Goal: Information Seeking & Learning: Learn about a topic

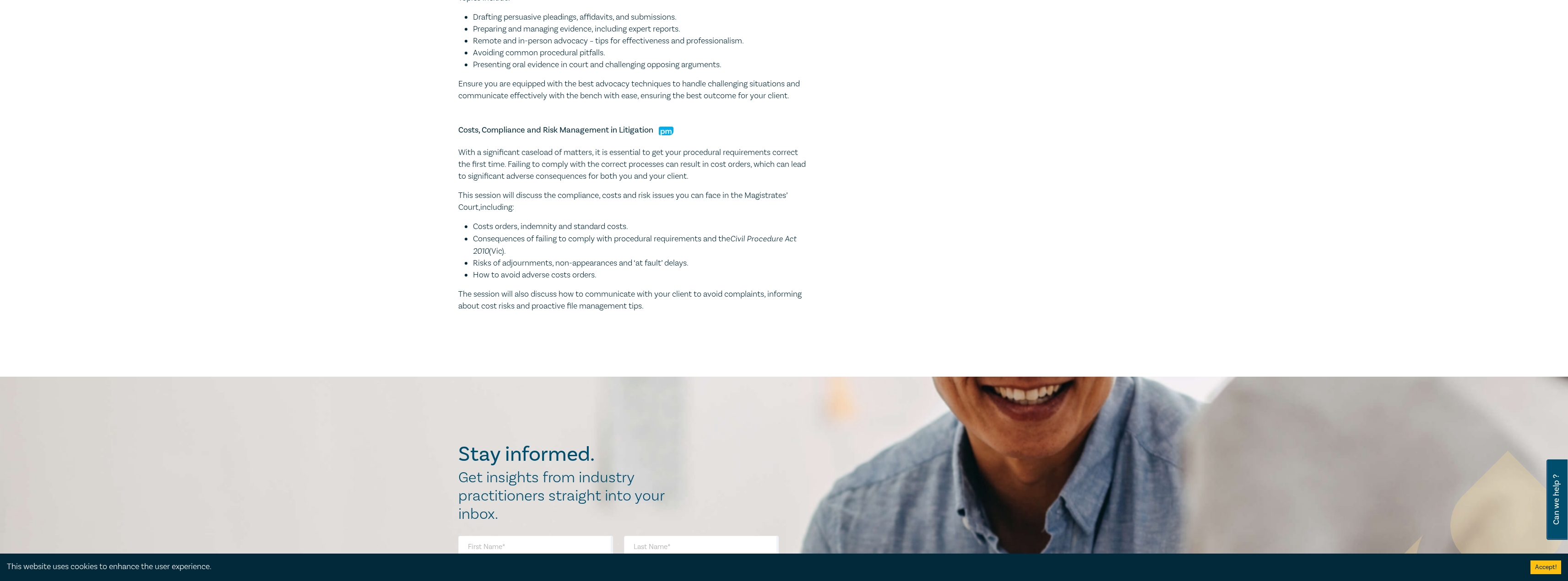
drag, startPoint x: 545, startPoint y: 68, endPoint x: 634, endPoint y: 172, distance: 136.9
click at [549, 70] on li "Presenting oral evidence in court and challenging opposing arguments." at bounding box center [639, 65] width 334 height 12
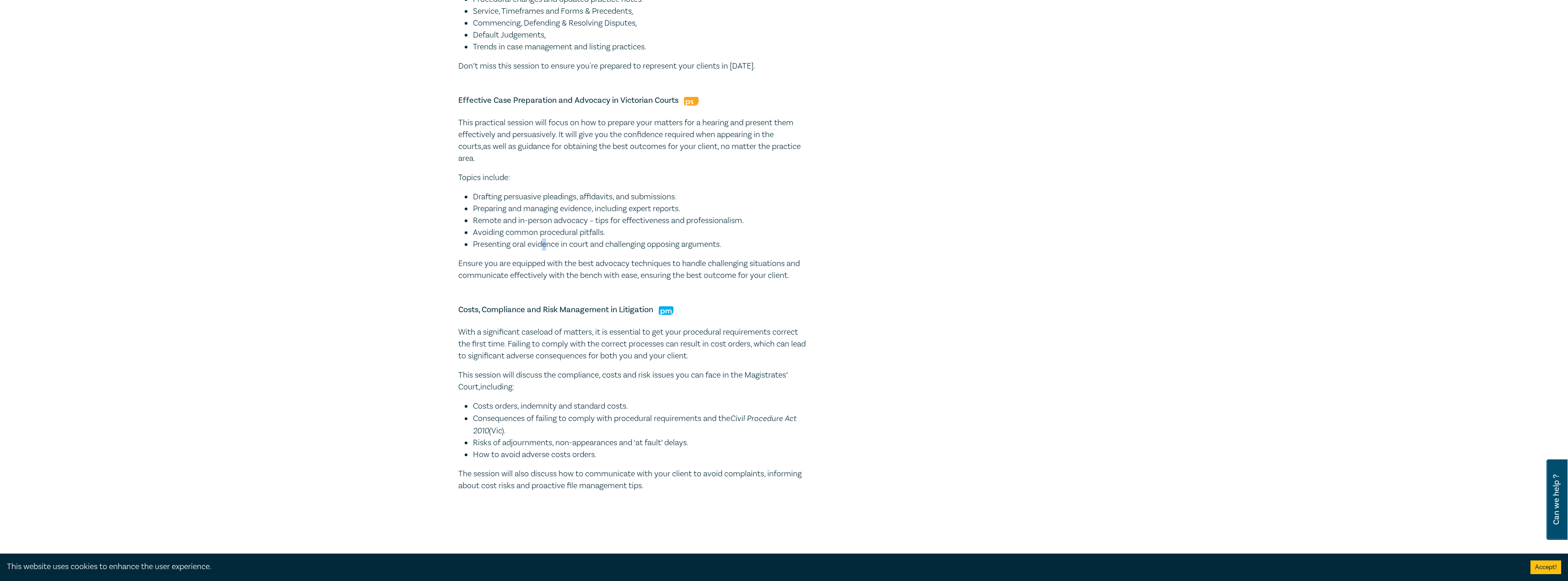
scroll to position [503, 0]
drag, startPoint x: 692, startPoint y: 506, endPoint x: 443, endPoint y: 109, distance: 468.6
click at [443, 109] on div "Victorian Courts Practice & Procedure Intensive I26001 CPD Intensive (3 Point) …" at bounding box center [784, 66] width 1568 height 987
copy div "Effective Case Preparation and Advocacy in Victorian Courts This practical sess…"
click at [771, 207] on li "Preparing and managing evidence, including expert reports." at bounding box center [639, 212] width 334 height 12
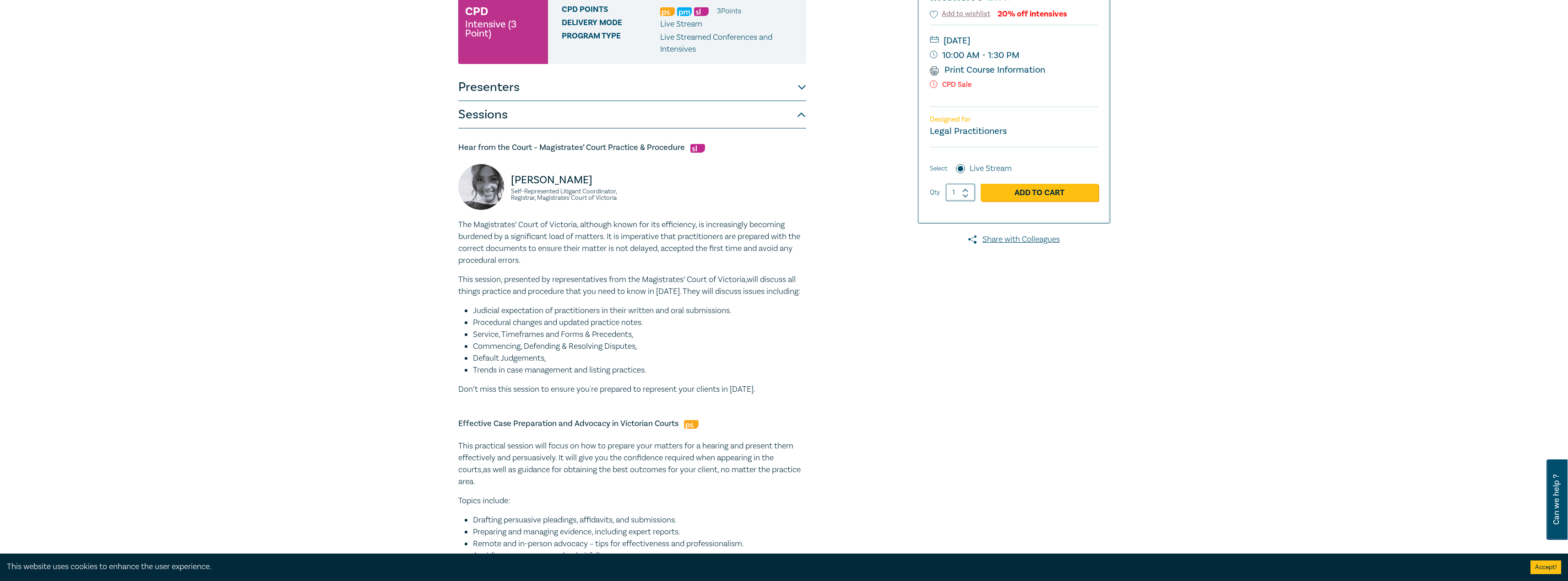
scroll to position [0, 0]
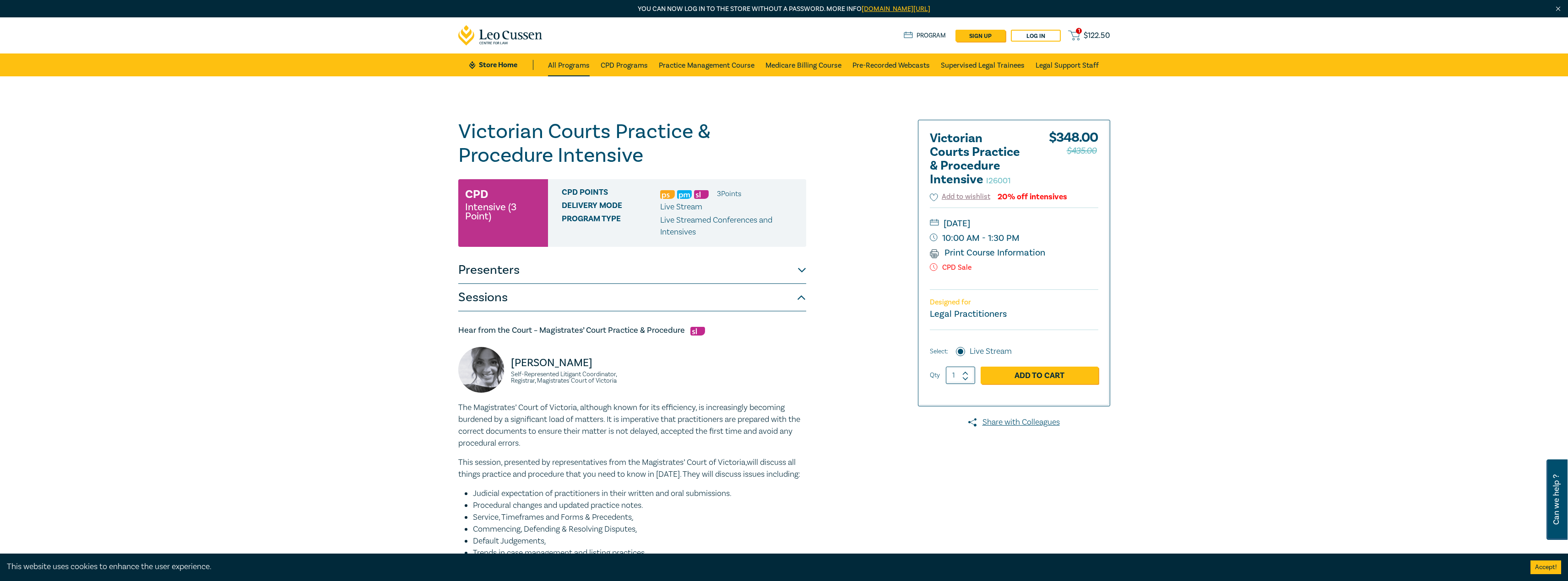
click at [562, 61] on link "All Programs" at bounding box center [568, 66] width 41 height 23
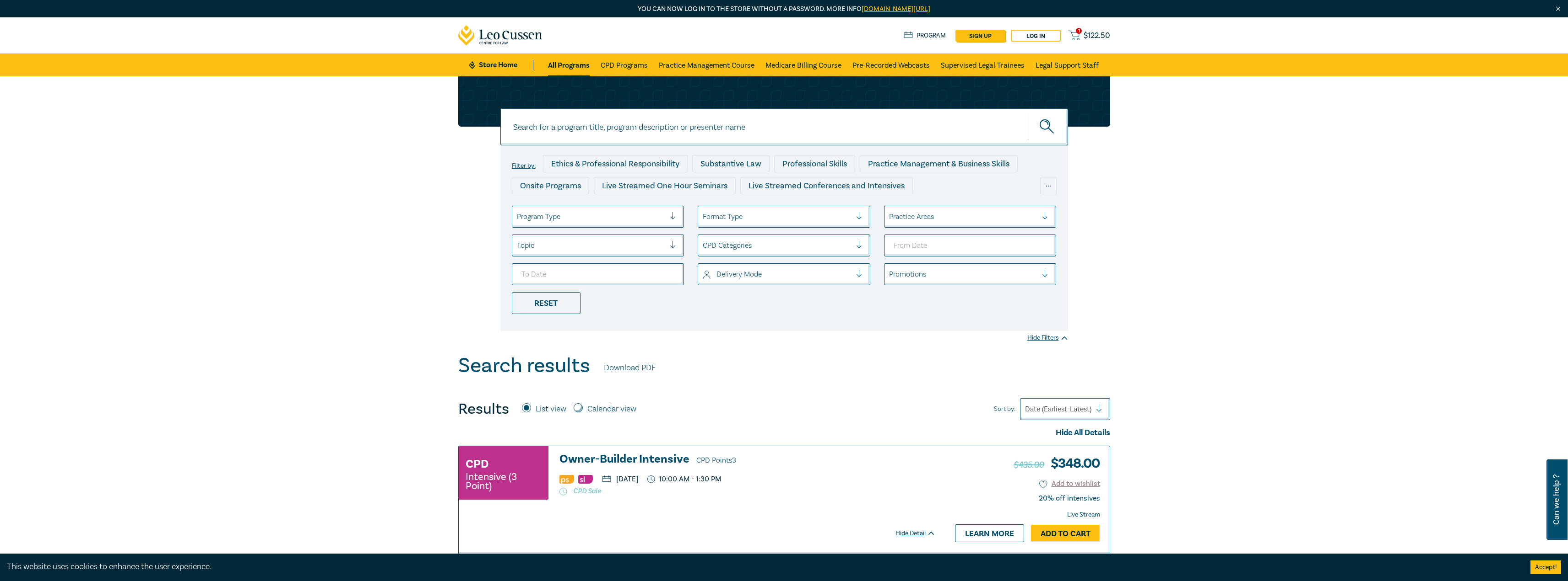
click at [619, 212] on div at bounding box center [591, 217] width 149 height 12
drag, startPoint x: 608, startPoint y: 239, endPoint x: 676, endPoint y: 272, distance: 75.6
click at [608, 239] on div "Live Streamed One Hour Seminars" at bounding box center [598, 243] width 173 height 19
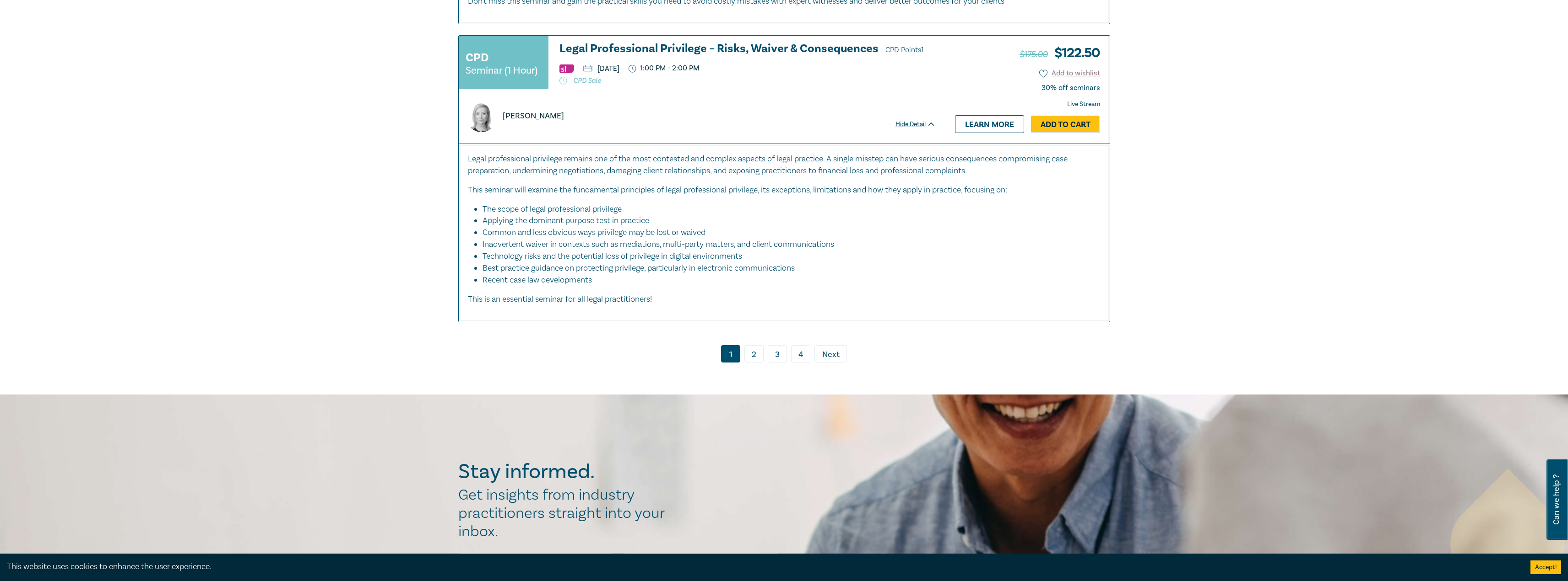
scroll to position [4777, 0]
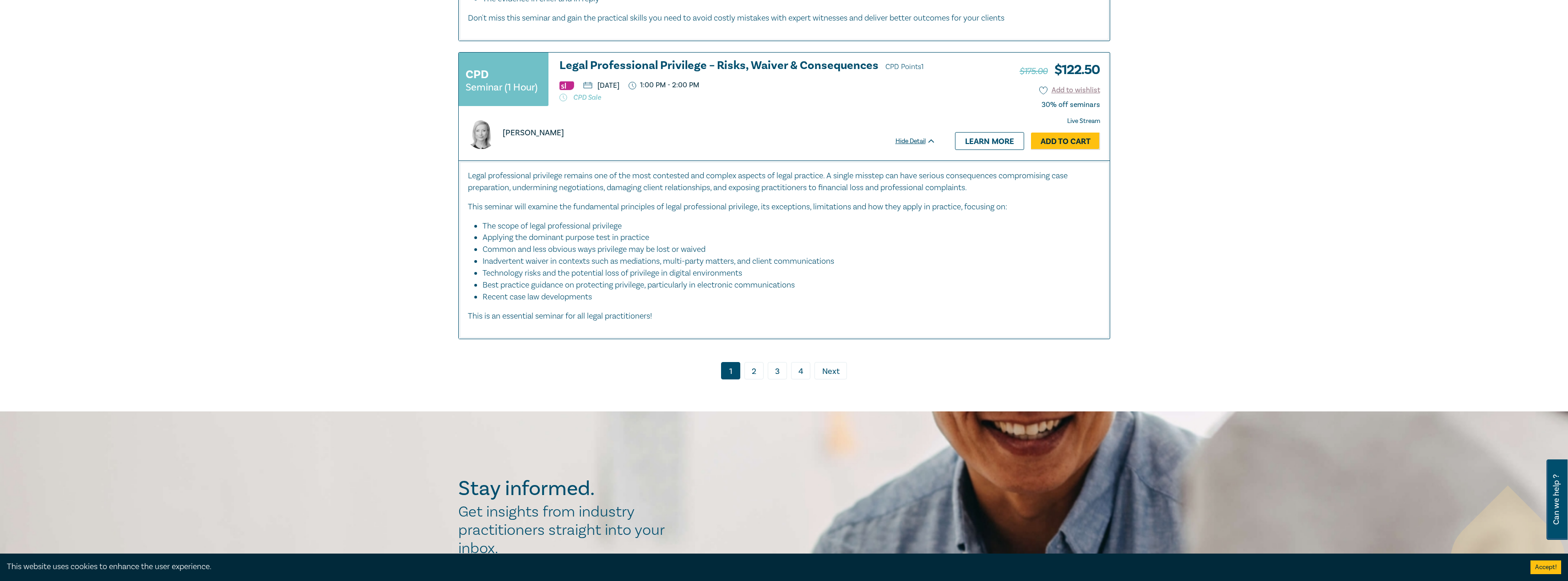
click at [753, 373] on link "2" at bounding box center [754, 371] width 19 height 17
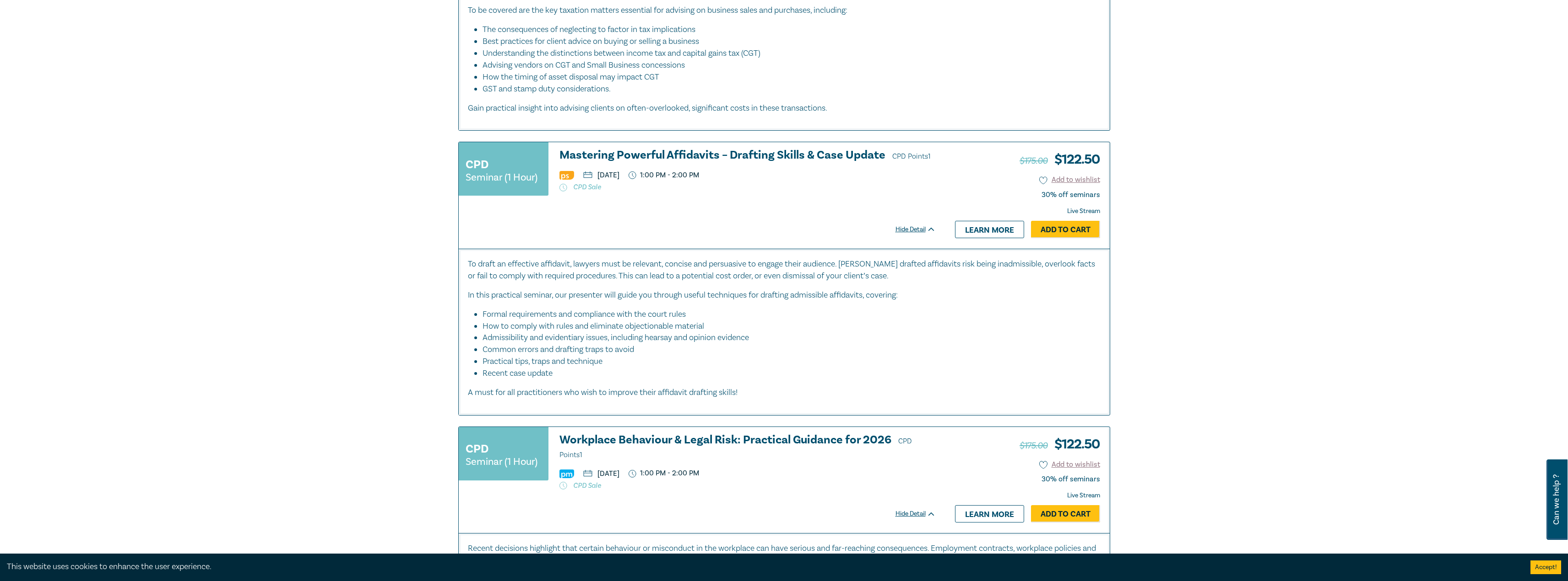
scroll to position [2033, 0]
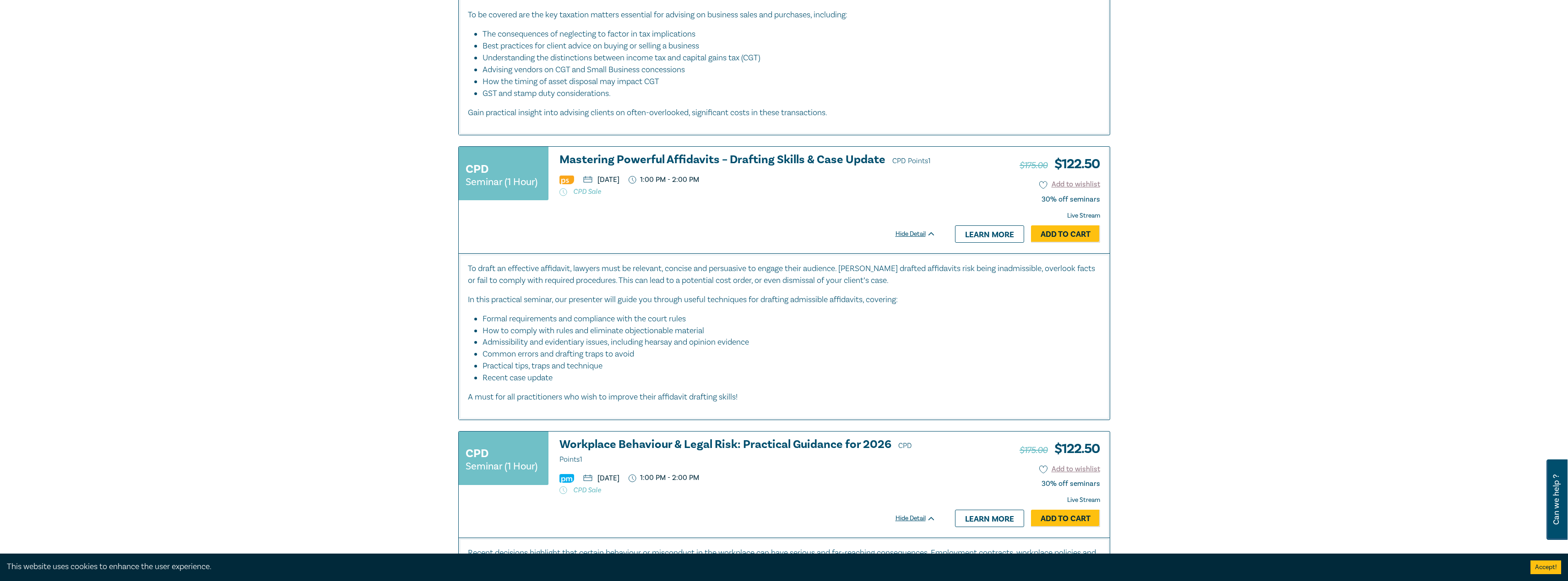
click at [685, 168] on h3 "Mastering Powerful Affidavits – Drafting Skills & Case Update CPD Points 1" at bounding box center [747, 161] width 376 height 13
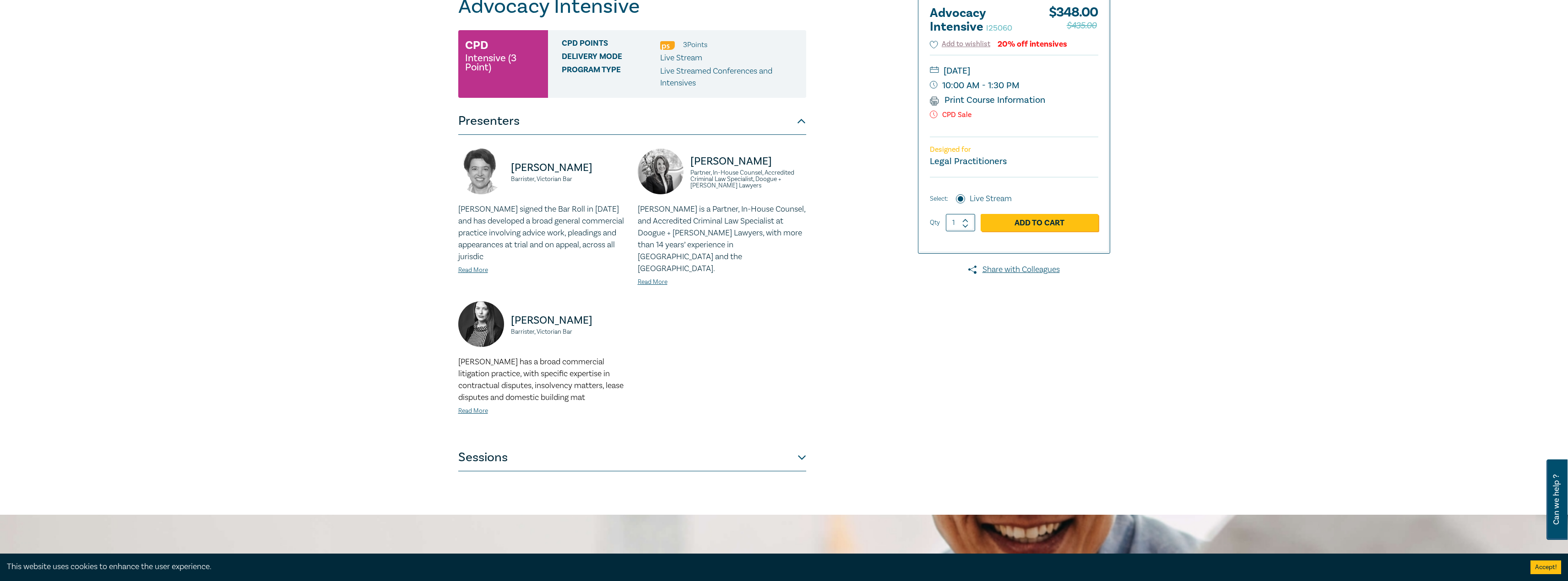
scroll to position [228, 0]
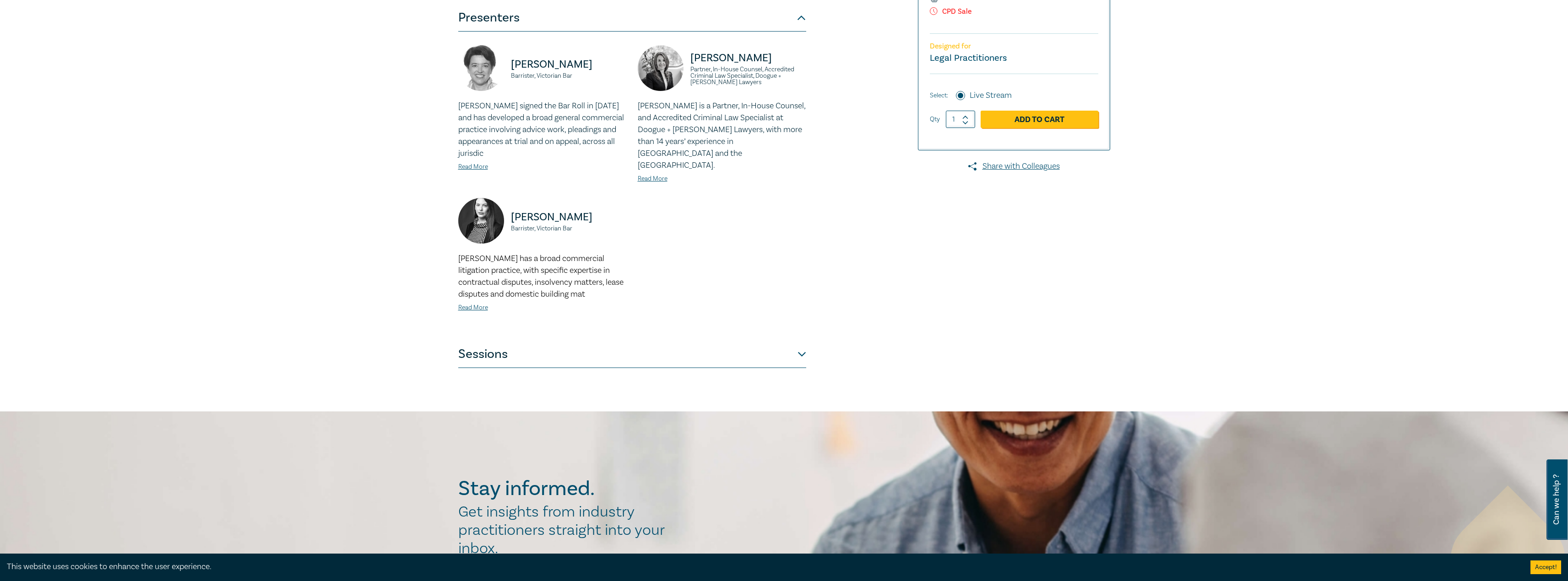
click at [784, 342] on button "Sessions" at bounding box center [632, 355] width 348 height 27
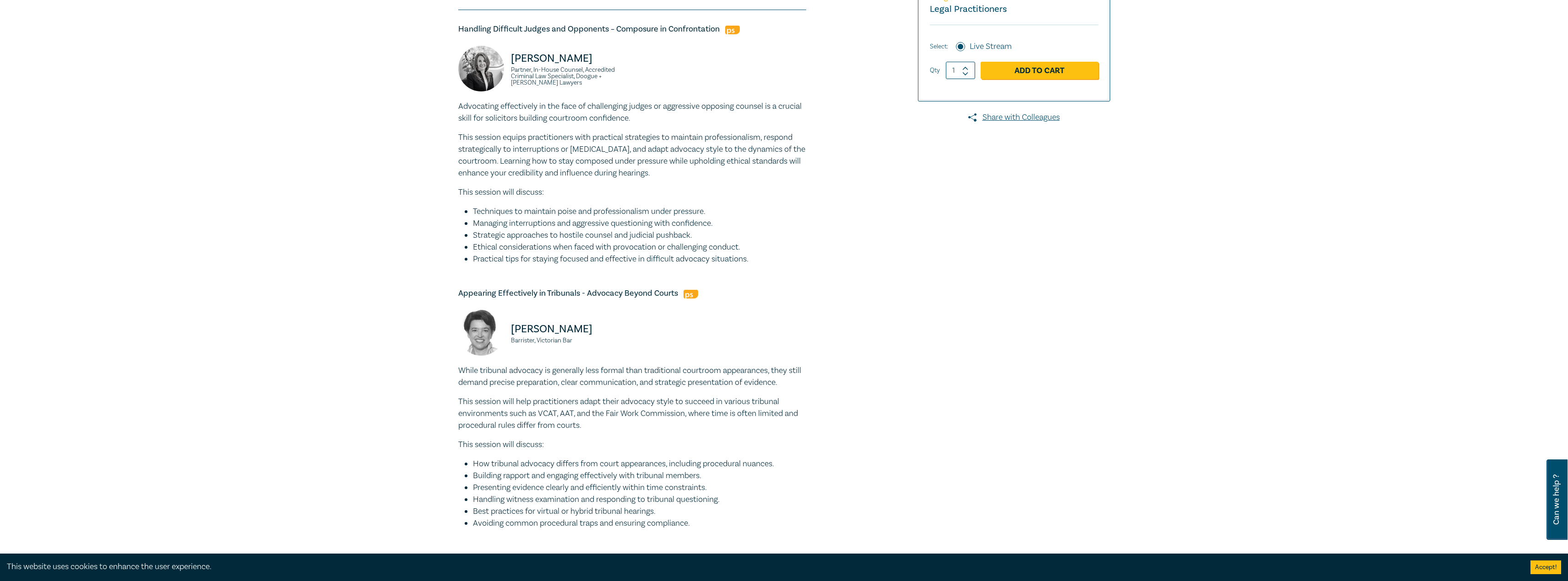
scroll to position [275, 0]
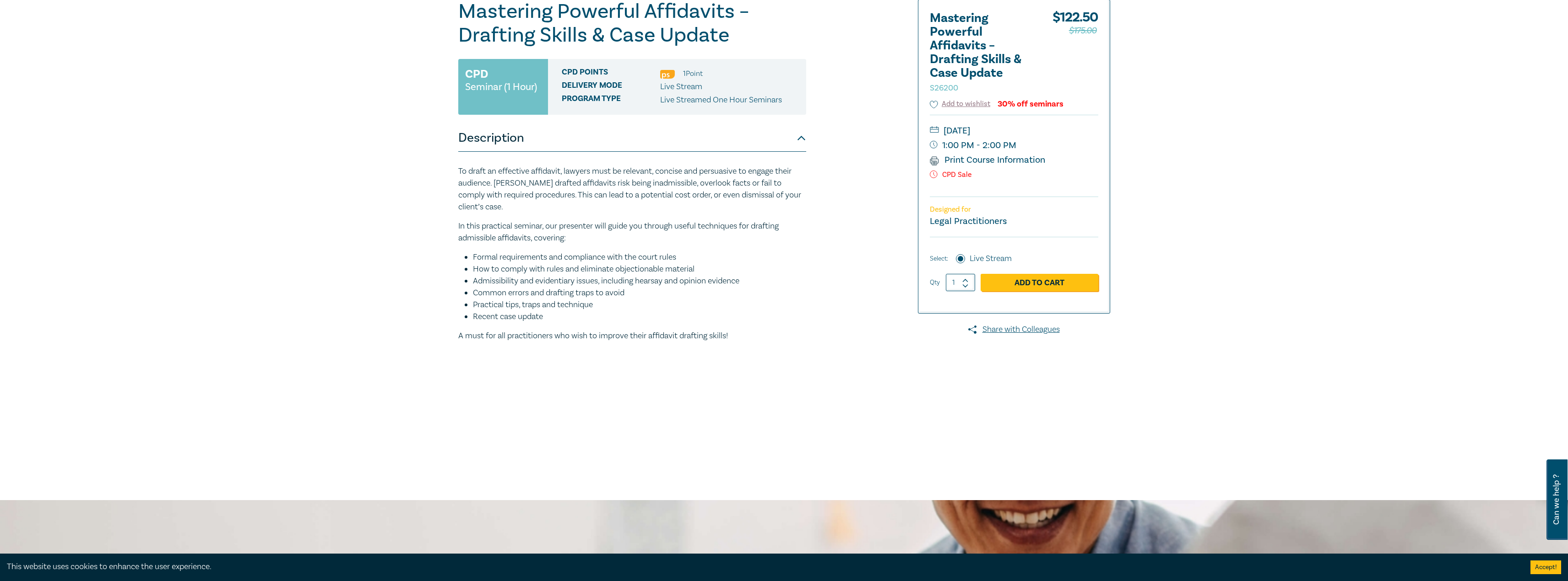
scroll to position [137, 0]
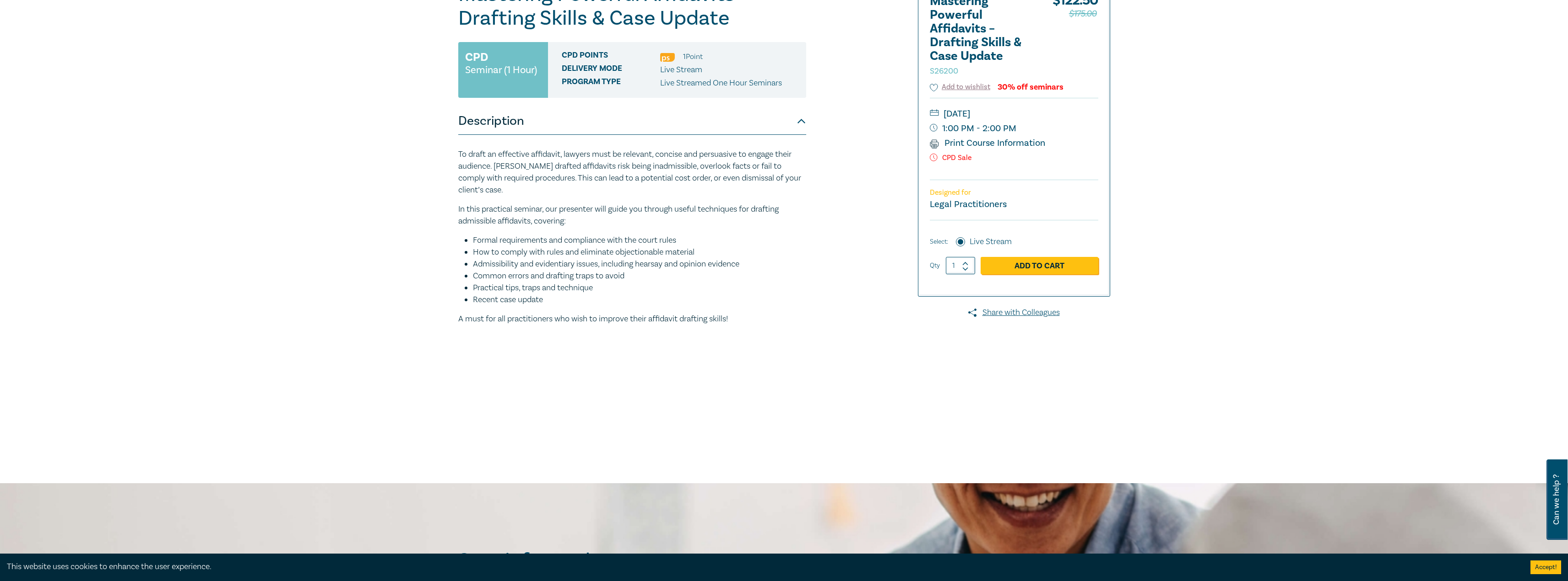
drag, startPoint x: 752, startPoint y: 328, endPoint x: 438, endPoint y: 156, distance: 358.0
click at [438, 156] on div "Mastering Powerful Affidavits – Drafting Skills & Case Update S26200 CPD Semina…" at bounding box center [784, 211] width 1568 height 544
copy div "To draft an effective affidavit, lawyers must be relevant, concise and persuasi…"
click at [848, 258] on div "Mastering Powerful Affidavits – Drafting Skills & Case Update S26200 CPD Semina…" at bounding box center [674, 211] width 442 height 458
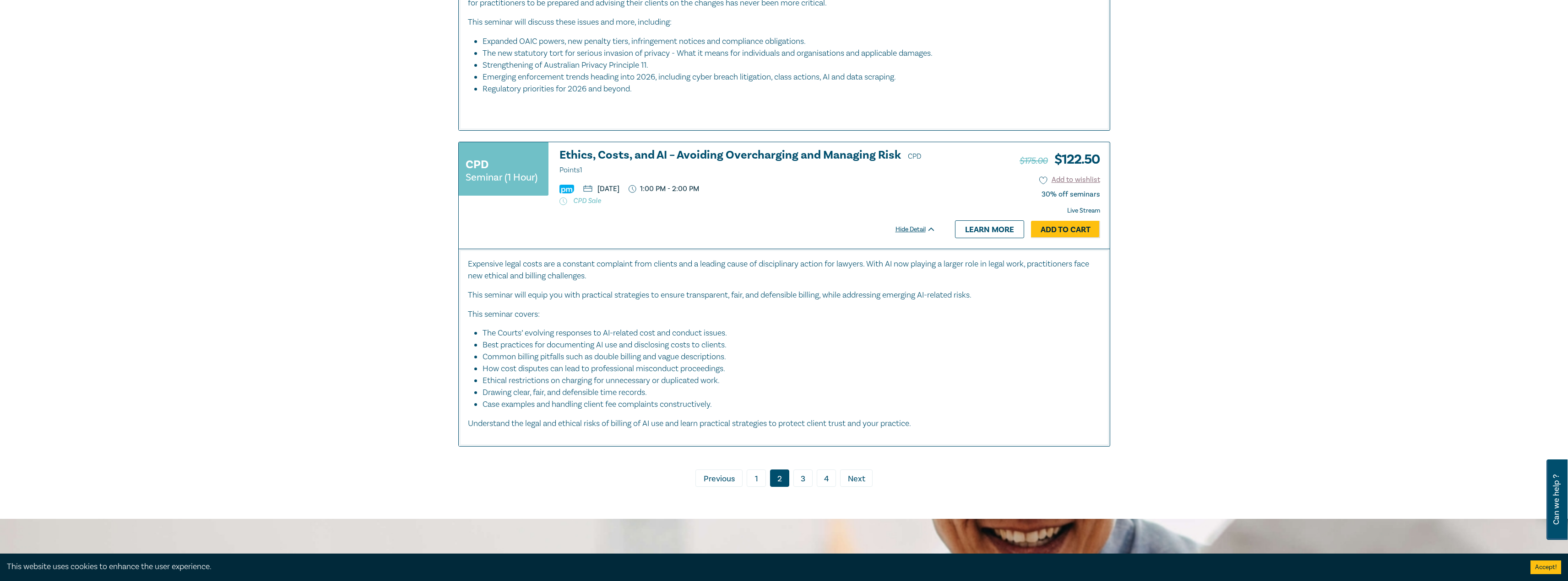
scroll to position [4589, 0]
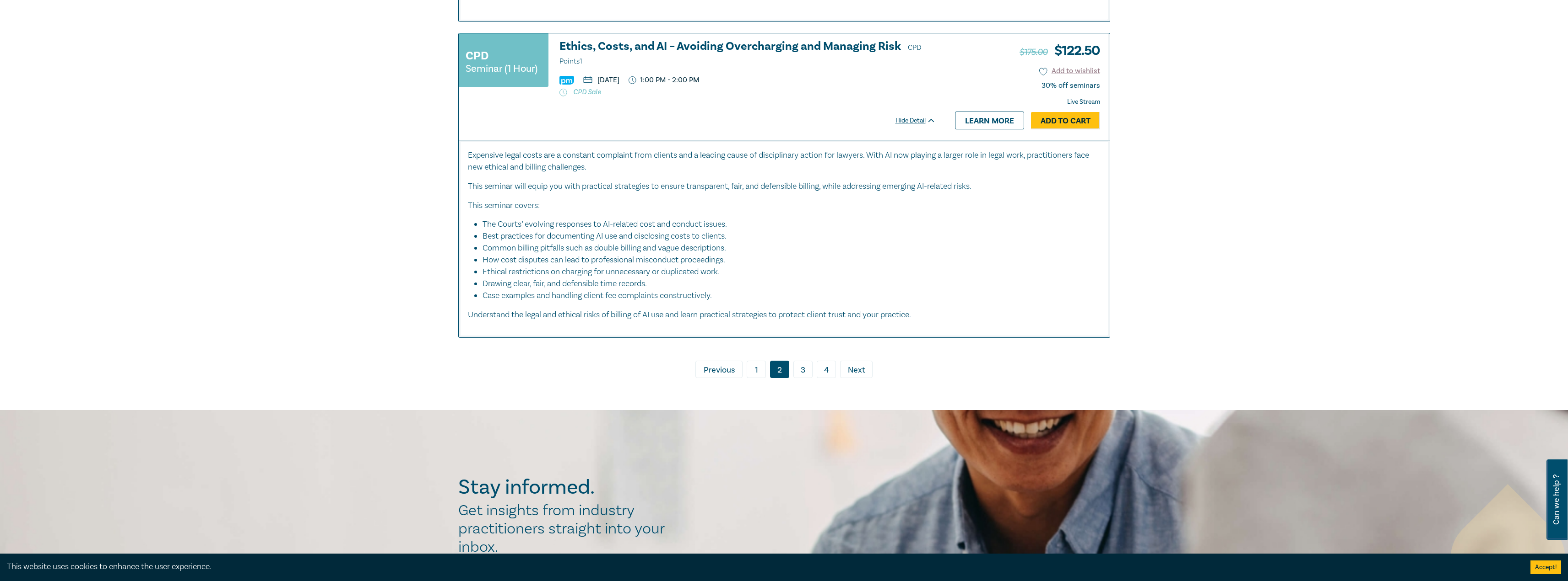
drag, startPoint x: 807, startPoint y: 409, endPoint x: 842, endPoint y: 401, distance: 35.9
click at [807, 379] on link "3" at bounding box center [803, 370] width 19 height 17
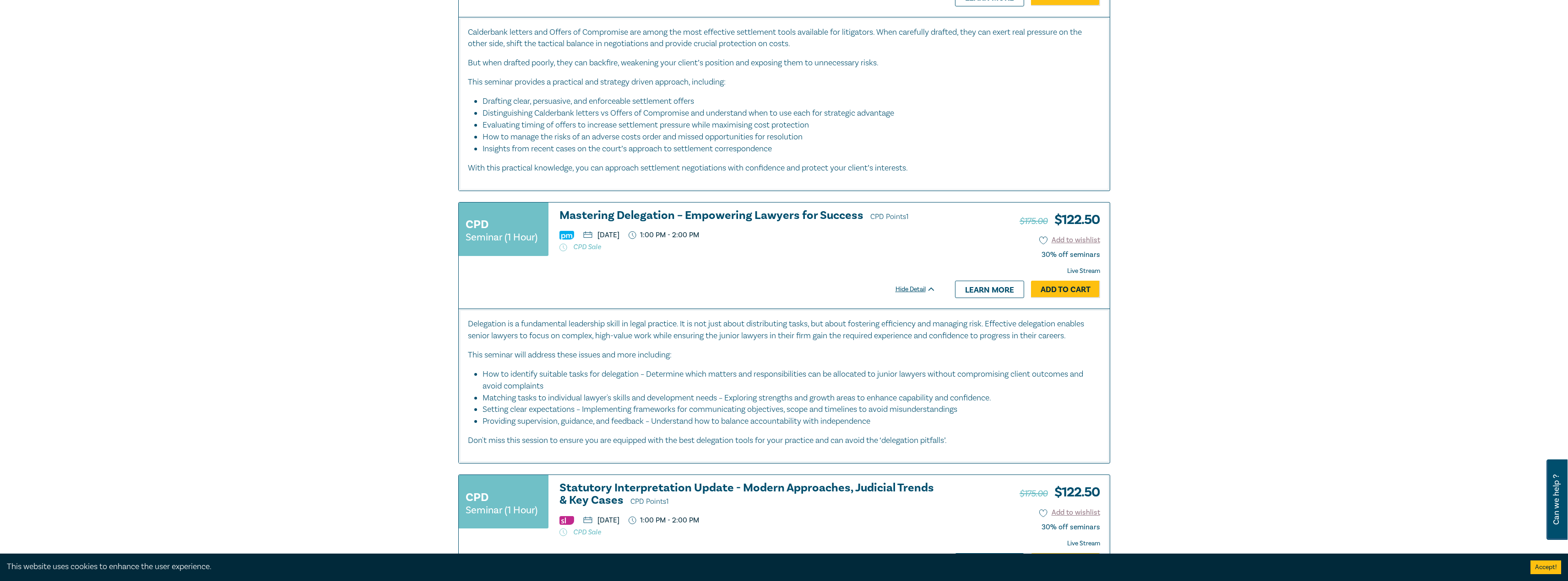
scroll to position [1167, 0]
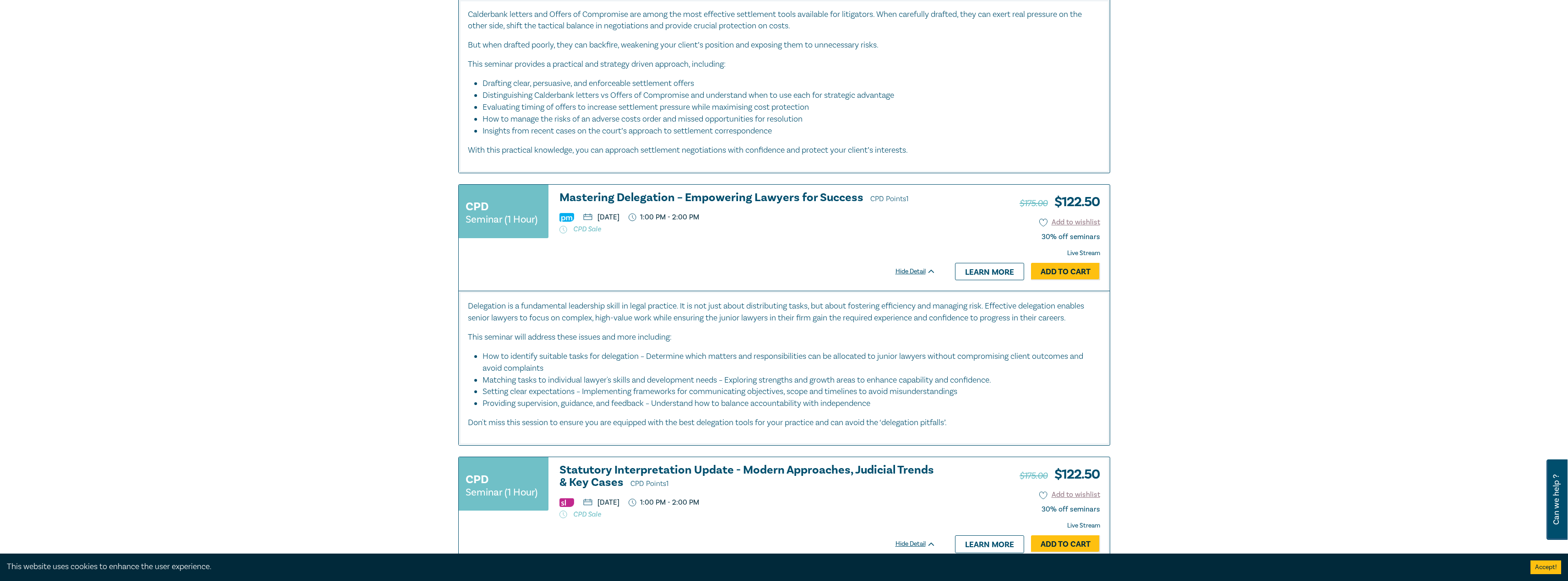
click at [671, 199] on h3 "Mastering Delegation – Empowering Lawyers for Success CPD Points 1" at bounding box center [747, 198] width 376 height 13
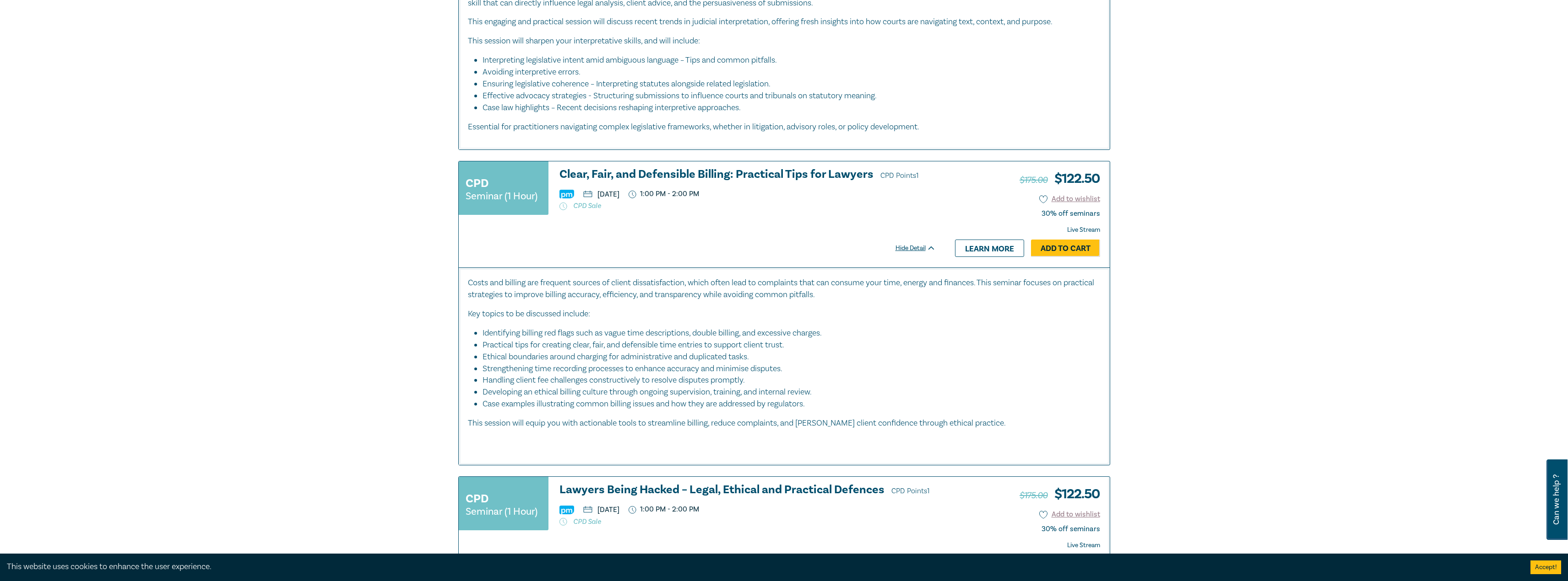
scroll to position [1983, 0]
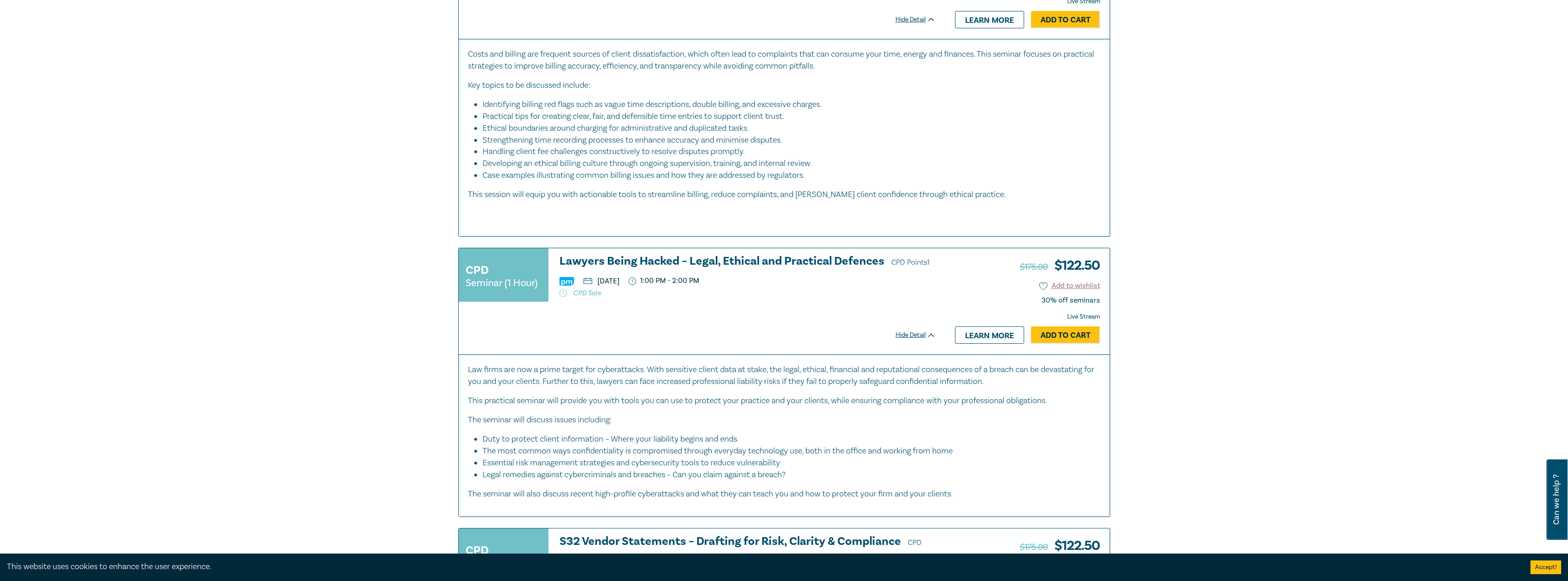
click at [705, 260] on h3 "Lawyers Being Hacked – Legal, Ethical and Practical Defences CPD Points 1" at bounding box center [747, 262] width 376 height 13
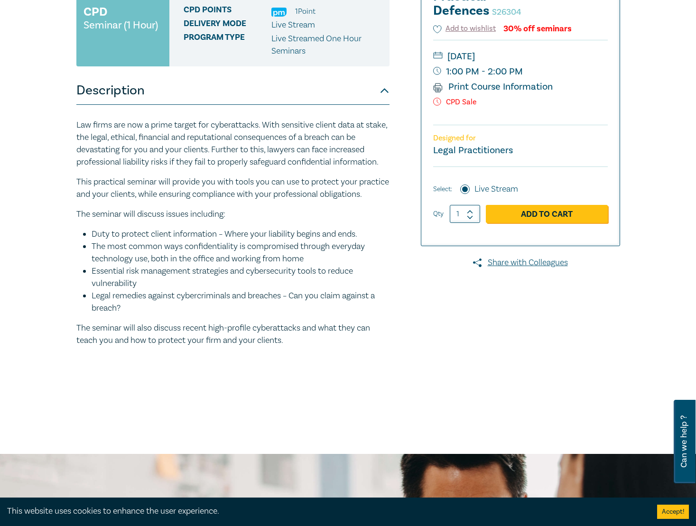
scroll to position [95, 0]
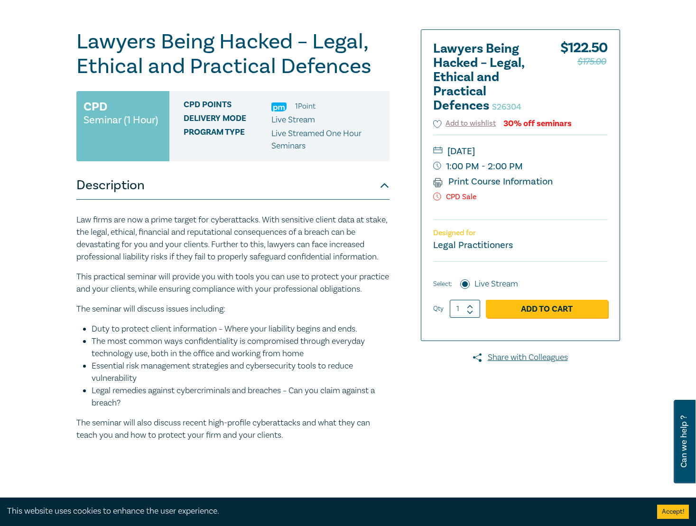
drag, startPoint x: 167, startPoint y: 400, endPoint x: 61, endPoint y: 47, distance: 368.7
click at [76, 41] on div "Lawyers Being Hacked – Legal, Ethical and Practical Defences S26304 CPD Seminar…" at bounding box center [232, 266] width 313 height 475
copy div "Loremip Dolor Sitame – Conse, Adipisc eli Seddoeius Temporin U27855 LAB Etdolor…"
